Goal: Task Accomplishment & Management: Complete application form

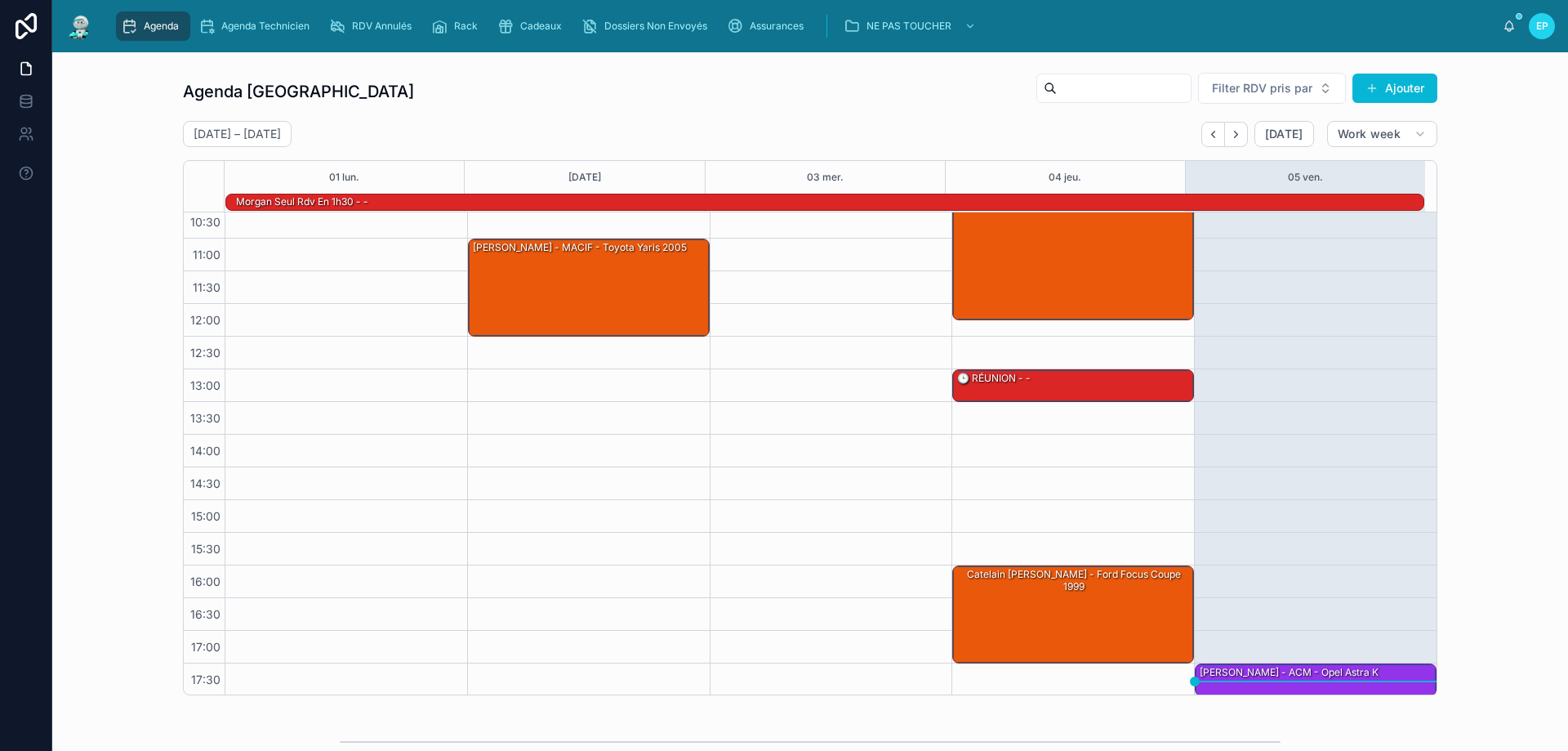
scroll to position [106, 0]
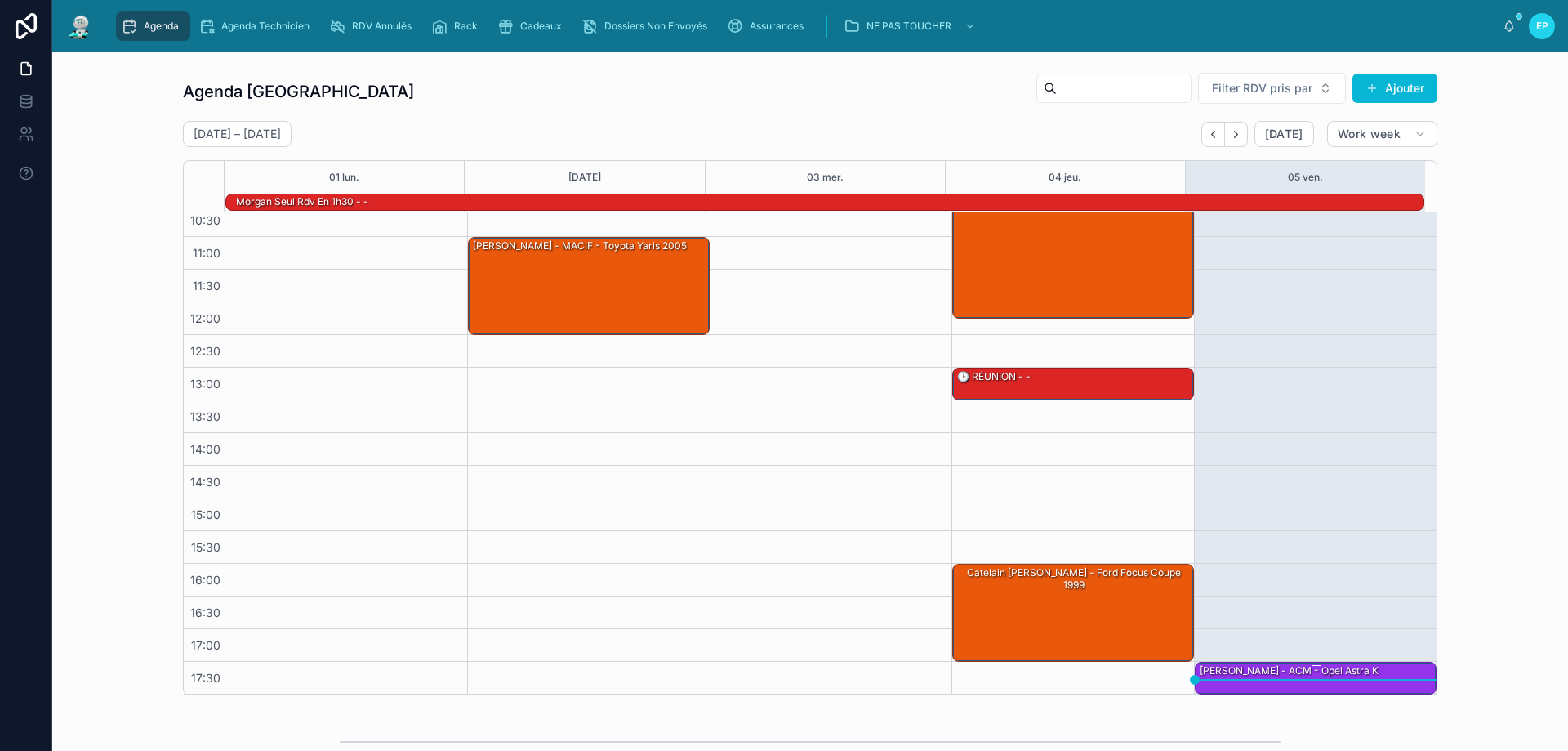
click at [1334, 677] on div "[PERSON_NAME] - ACM - Opel astra k" at bounding box center [1289, 670] width 182 height 14
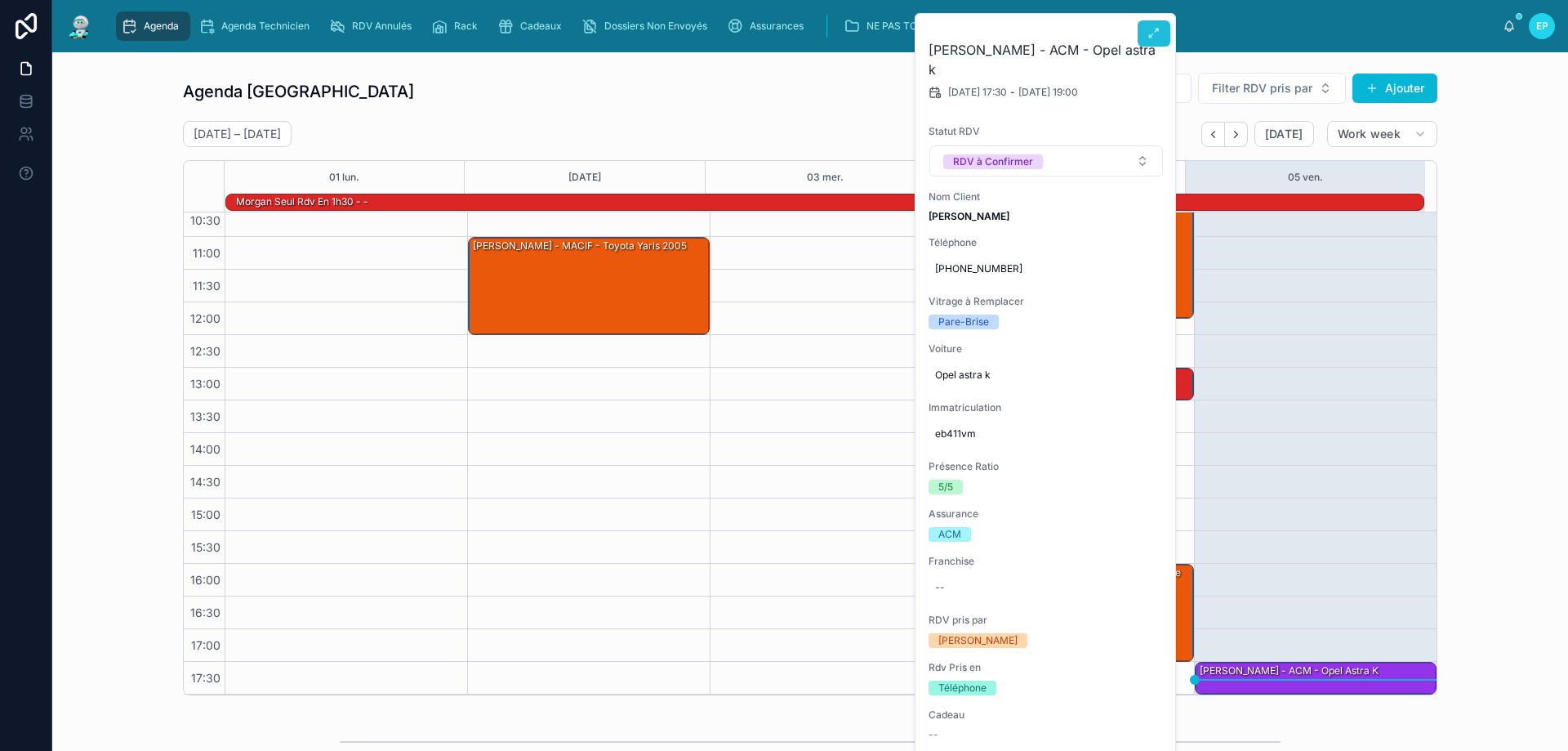
click at [1160, 38] on button at bounding box center [1154, 33] width 32 height 26
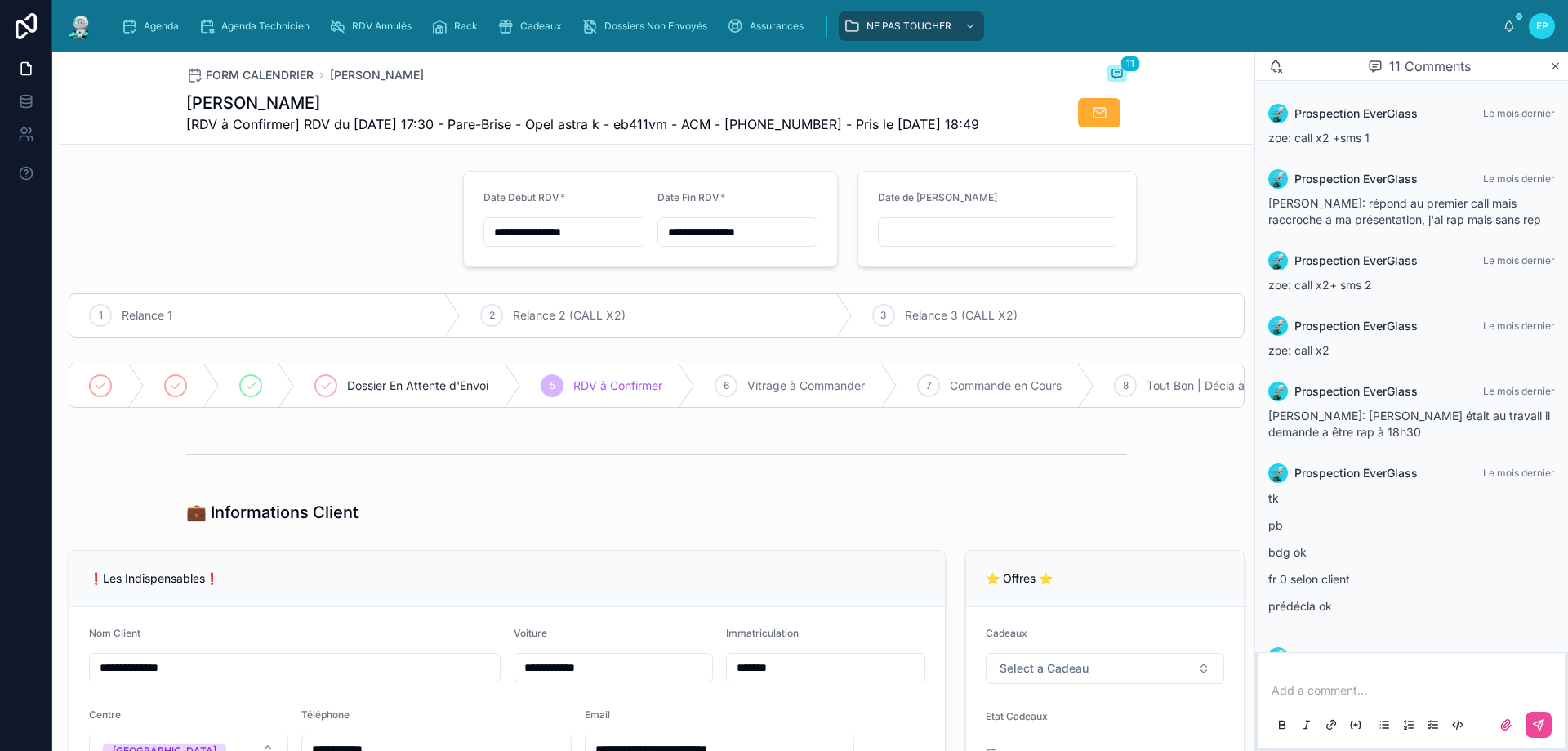
scroll to position [393, 0]
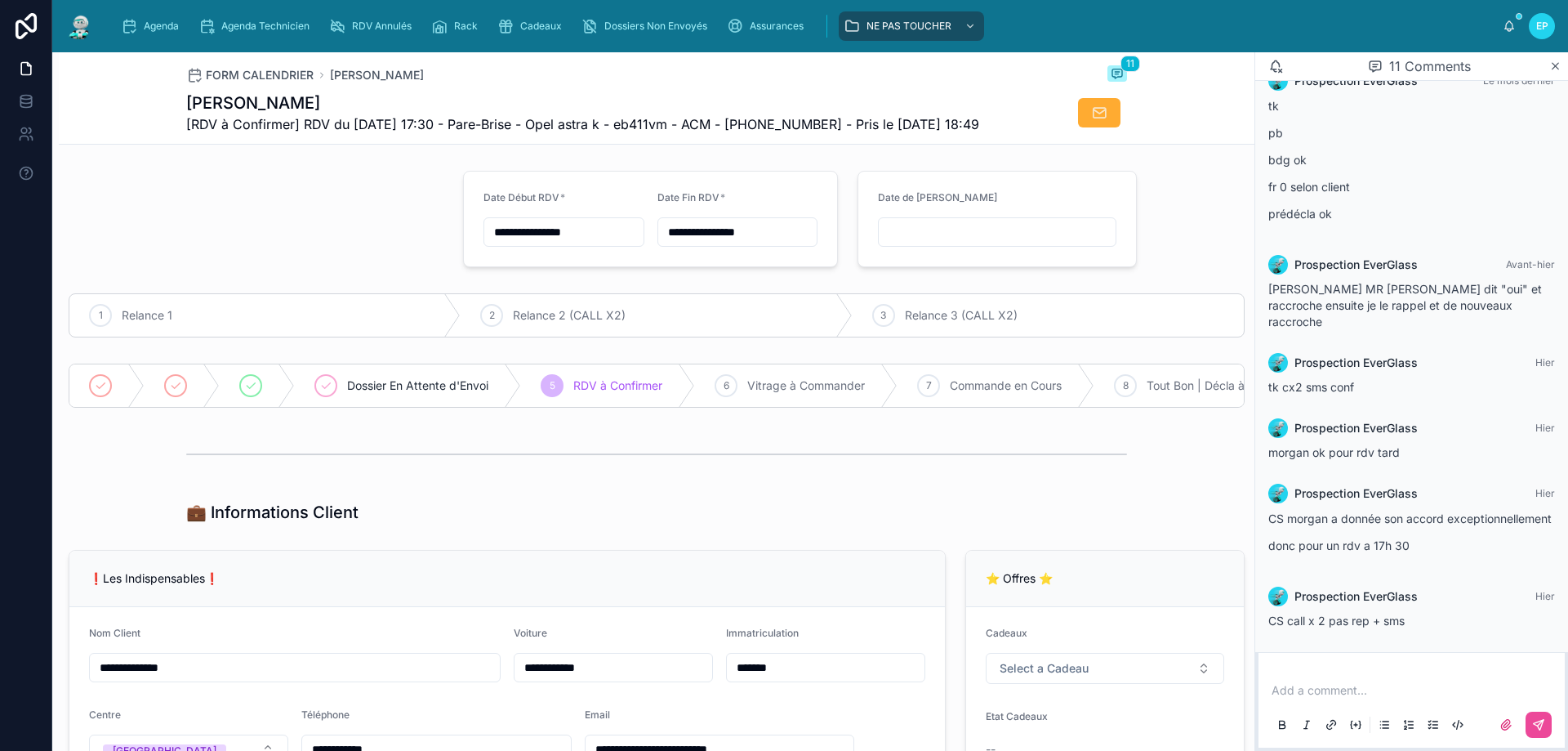
click at [1343, 685] on p at bounding box center [1414, 690] width 286 height 16
click at [1546, 728] on button at bounding box center [1537, 724] width 26 height 26
click at [250, 392] on icon at bounding box center [251, 385] width 13 height 13
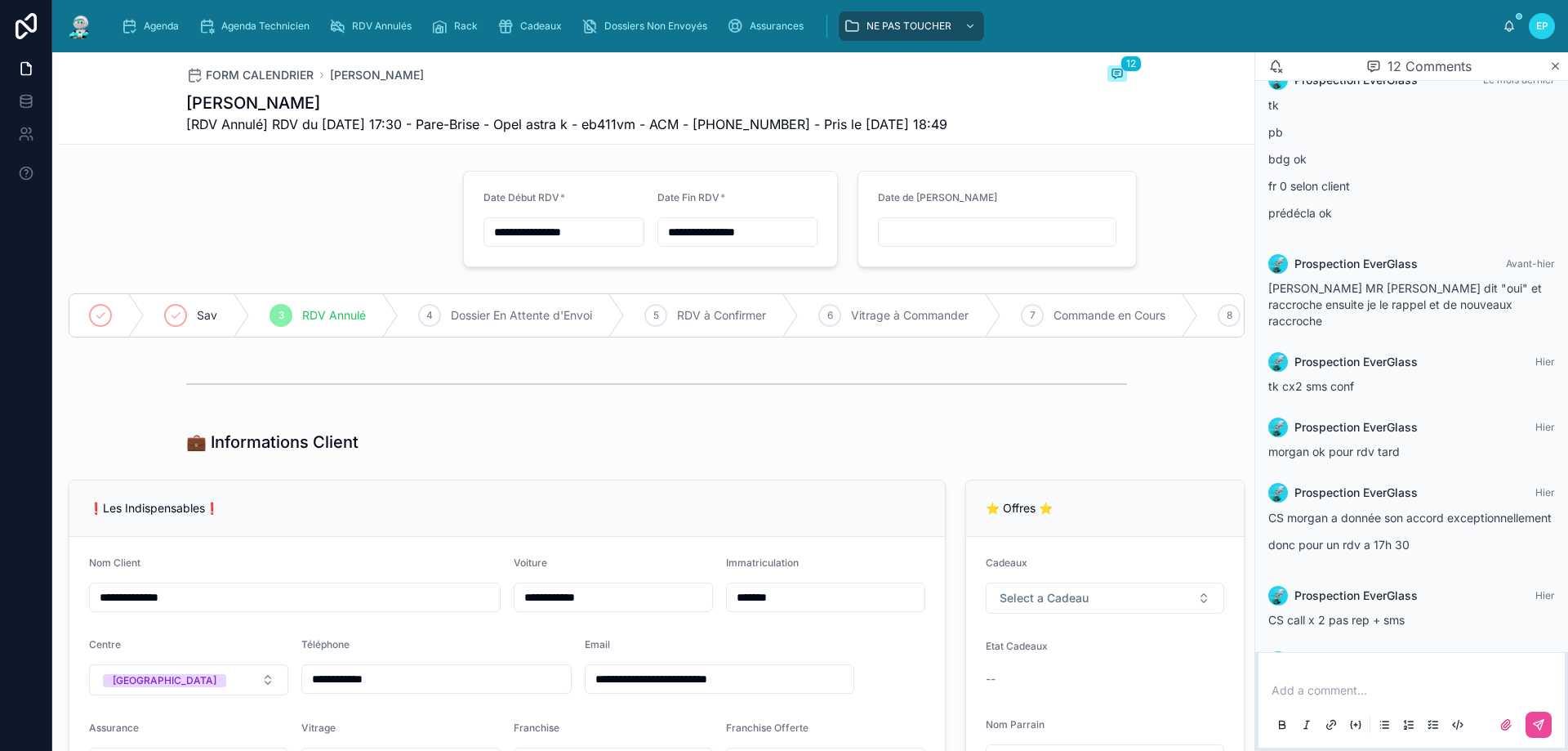
type input "**********"
